Goal: Navigation & Orientation: Go to known website

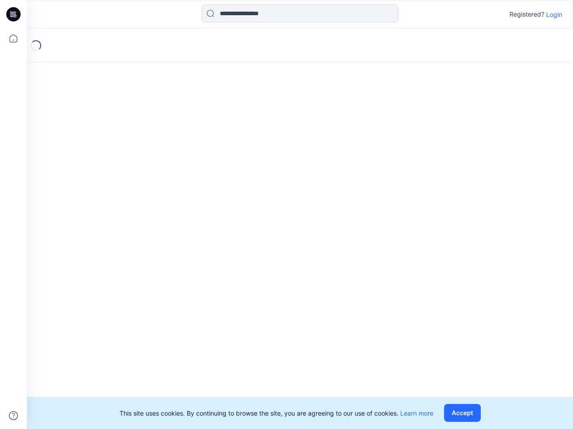
click at [286, 215] on div "Loading..." at bounding box center [300, 229] width 546 height 401
click at [14, 14] on icon at bounding box center [15, 14] width 4 height 0
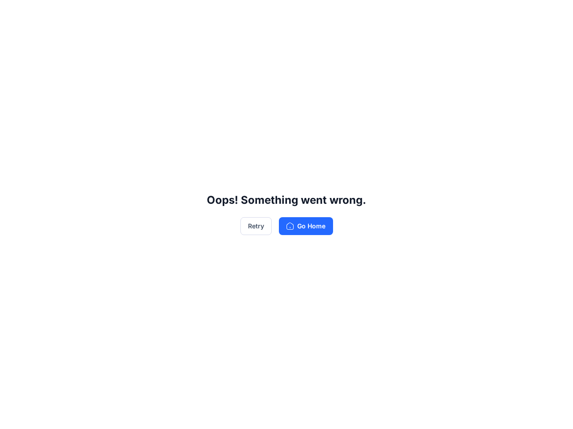
click at [13, 38] on div "Oops! Something went wrong. Retry Go Home" at bounding box center [286, 214] width 573 height 429
click at [13, 416] on div "Oops! Something went wrong. Retry Go Home" at bounding box center [286, 214] width 573 height 429
click at [300, 13] on div "Oops! Something went wrong. Retry Go Home" at bounding box center [286, 214] width 573 height 429
click at [554, 14] on div "Oops! Something went wrong. Retry Go Home" at bounding box center [286, 214] width 573 height 429
click at [464, 413] on div "Oops! Something went wrong. Retry Go Home" at bounding box center [286, 214] width 573 height 429
